Goal: Information Seeking & Learning: Understand process/instructions

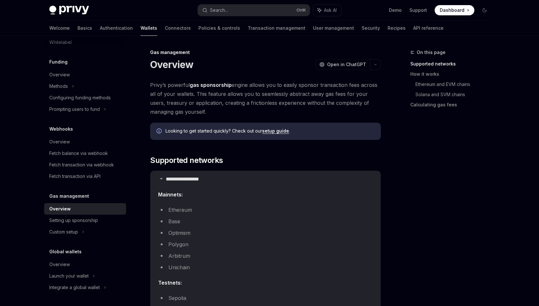
click at [482, 202] on div "On this page Supported networks How it works Ethereum and EVM chains Solana and…" at bounding box center [445, 178] width 97 height 258
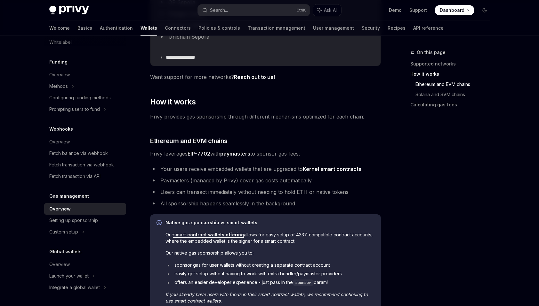
scroll to position [320, 0]
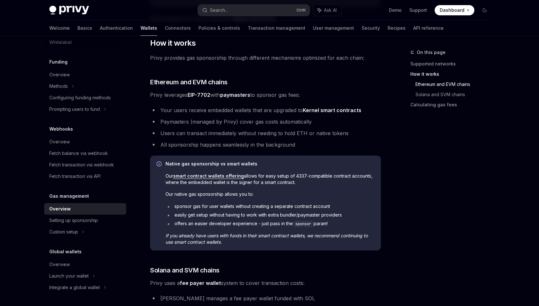
drag, startPoint x: 419, startPoint y: 181, endPoint x: 427, endPoint y: 191, distance: 12.7
click at [223, 118] on li "Paymasters (managed by Privy) cover gas costs automatically" at bounding box center [265, 121] width 231 height 9
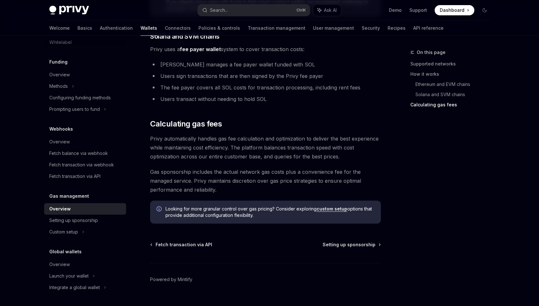
scroll to position [624, 0]
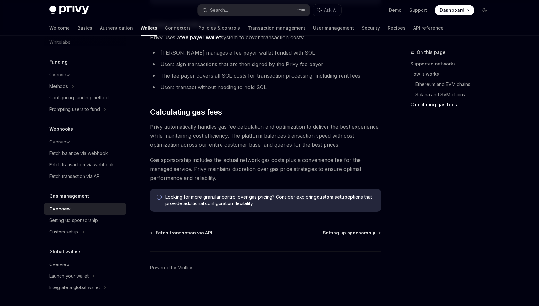
click at [298, 144] on span "Privy automatically handles gas fee calculation and optimization to deliver the…" at bounding box center [265, 136] width 231 height 27
click at [358, 232] on span "Setting up sponsorship" at bounding box center [348, 233] width 53 height 6
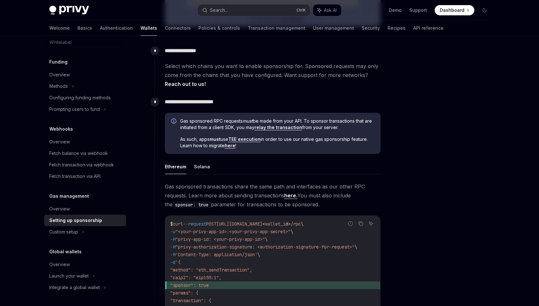
scroll to position [288, 0]
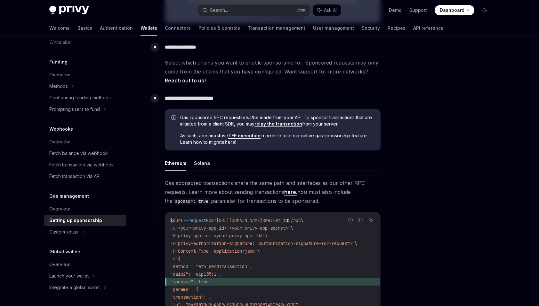
click at [288, 77] on span "Select which chains you want to enable sponsorship for. Sponsored requests may …" at bounding box center [273, 71] width 216 height 27
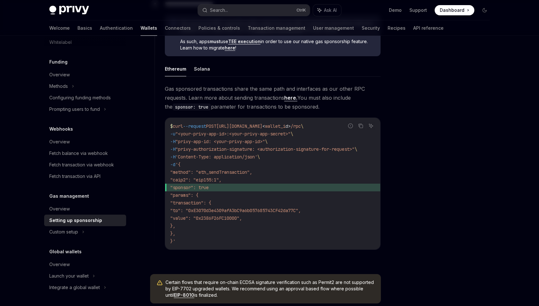
scroll to position [381, 0]
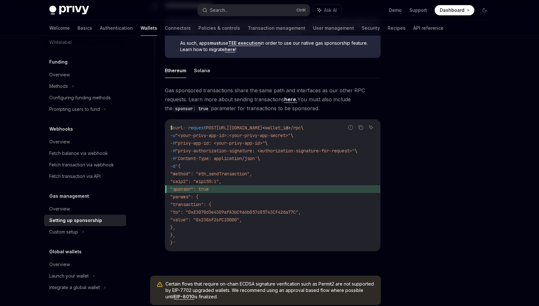
click at [210, 70] on ul "Ethereum Solana" at bounding box center [273, 70] width 216 height 15
drag, startPoint x: 348, startPoint y: 106, endPoint x: 350, endPoint y: 74, distance: 32.7
click at [350, 74] on div "Ethereum Solana Gas sponsored transactions share the same path and interfaces a…" at bounding box center [273, 162] width 216 height 199
drag, startPoint x: 350, startPoint y: 74, endPoint x: 406, endPoint y: 114, distance: 68.5
click at [406, 114] on div at bounding box center [445, 178] width 97 height 258
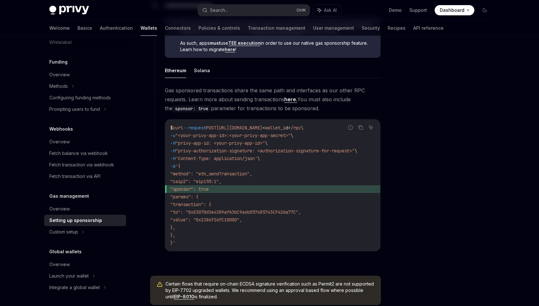
click at [398, 107] on div at bounding box center [445, 178] width 97 height 258
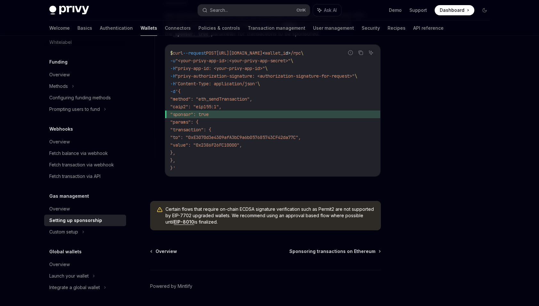
scroll to position [477, 0]
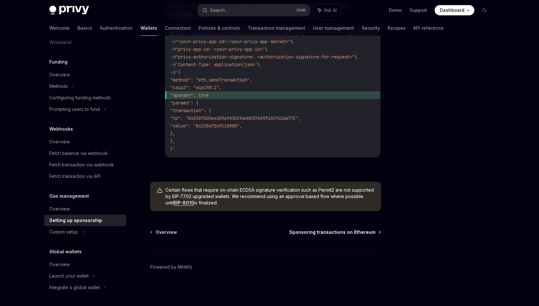
click at [379, 236] on link "Sponsoring transactions on Ethereum" at bounding box center [334, 232] width 91 height 6
type textarea "*"
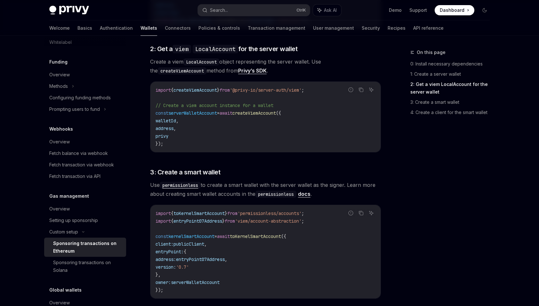
scroll to position [448, 0]
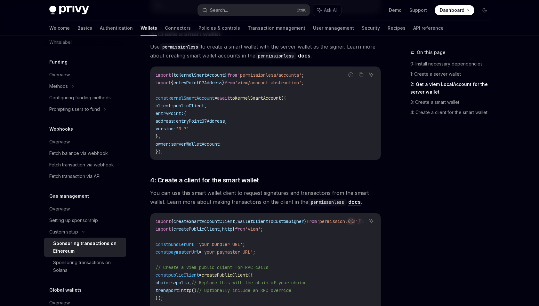
drag, startPoint x: 333, startPoint y: 240, endPoint x: 344, endPoint y: 298, distance: 58.9
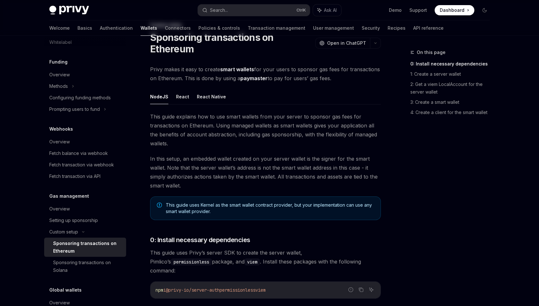
scroll to position [0, 0]
